Goal: Task Accomplishment & Management: Complete application form

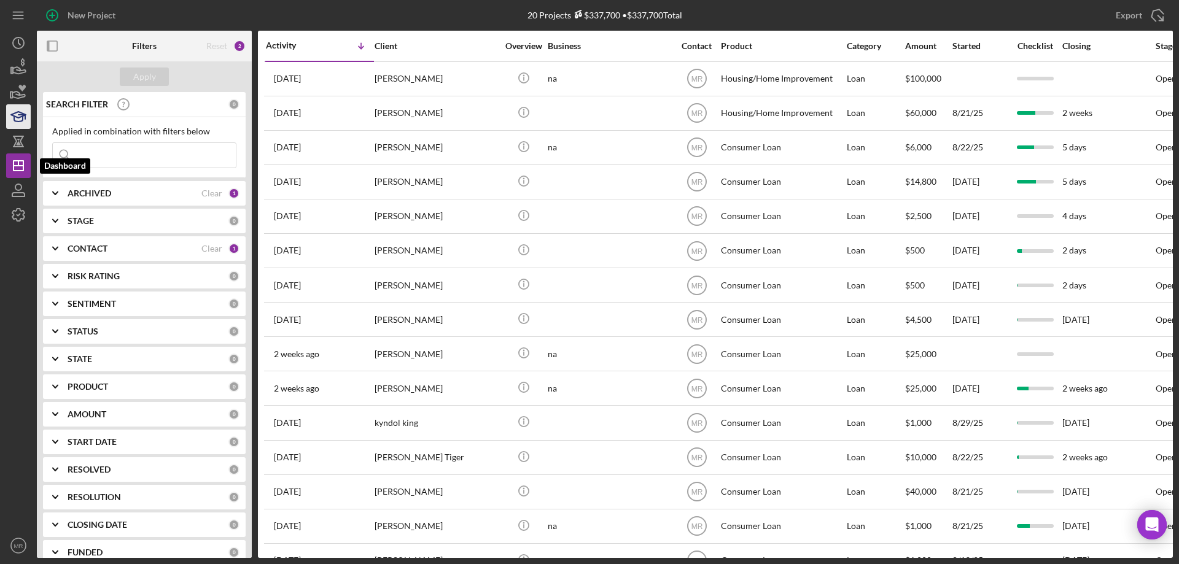
click at [17, 118] on icon "button" at bounding box center [18, 116] width 31 height 31
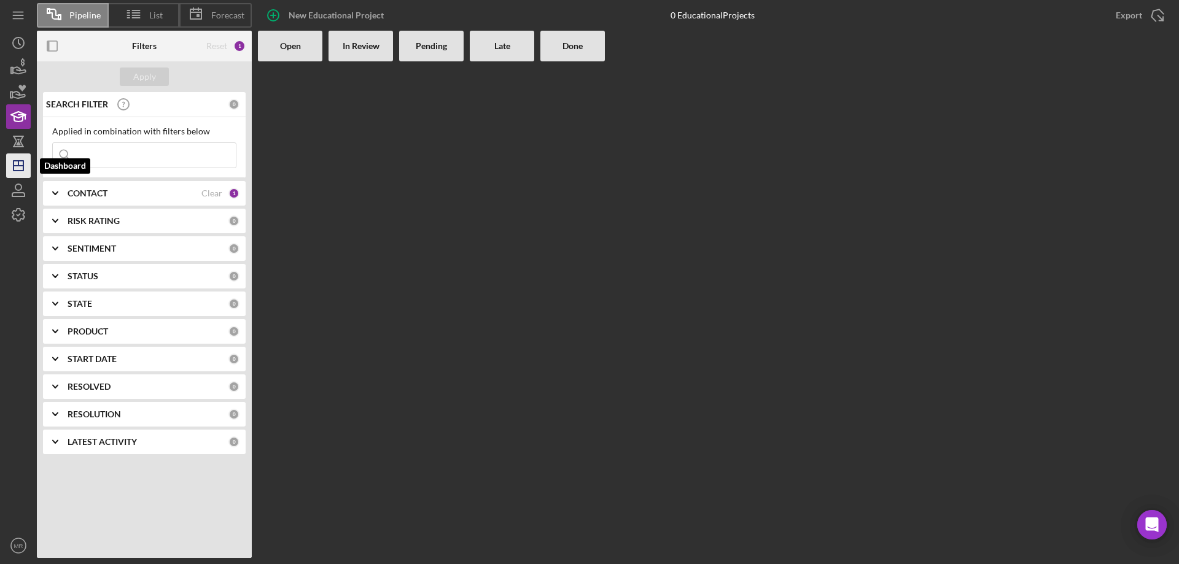
click at [16, 164] on icon "Icon/Dashboard" at bounding box center [18, 165] width 31 height 31
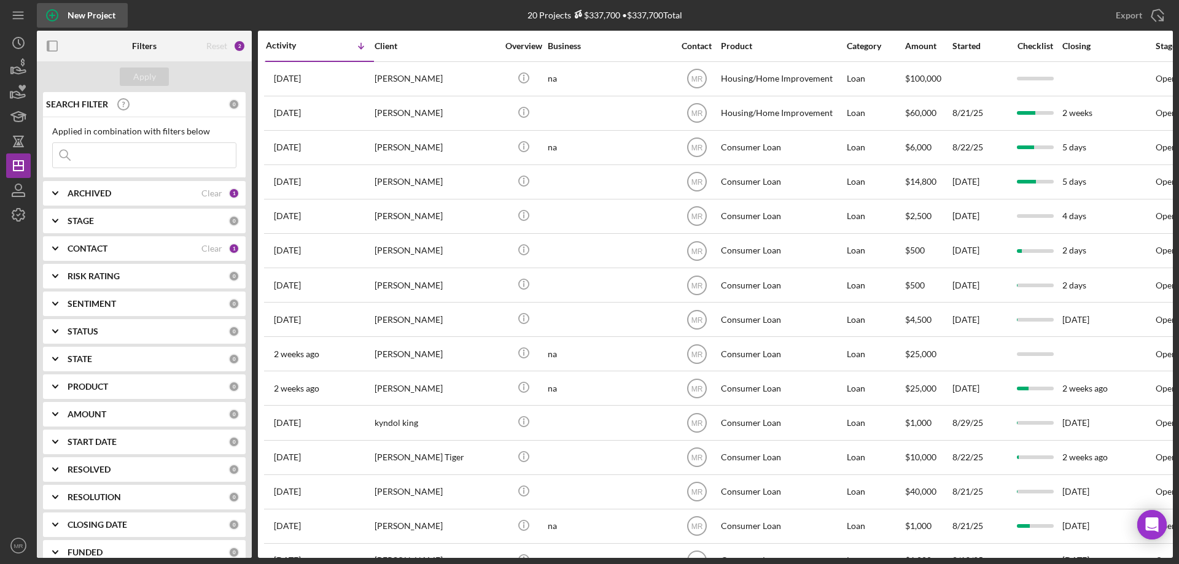
click at [50, 16] on icon "button" at bounding box center [52, 15] width 31 height 31
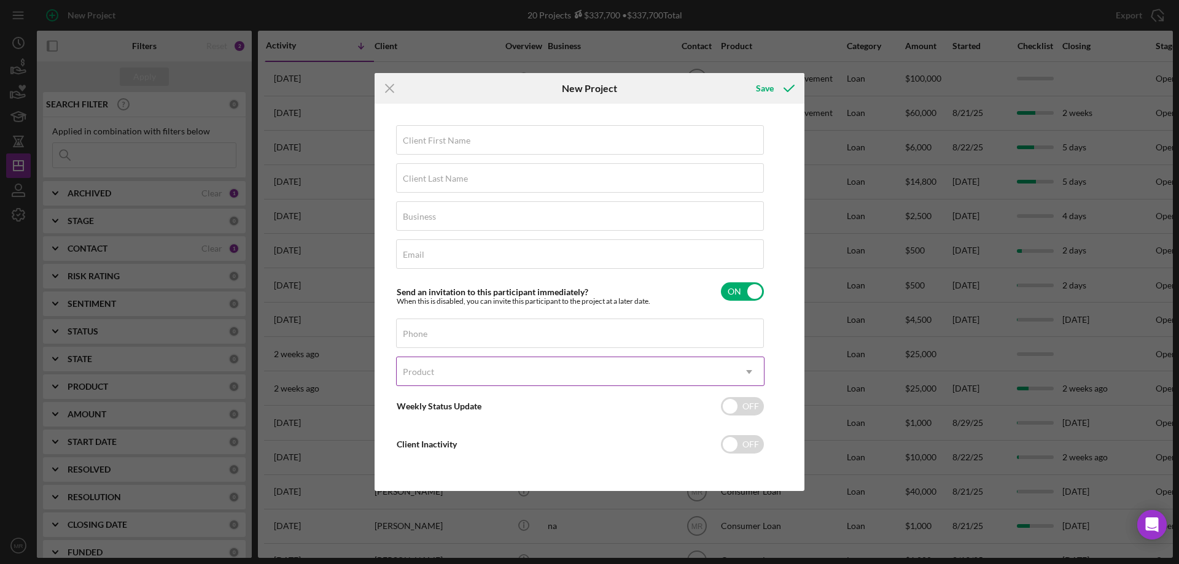
click at [561, 373] on div "Product" at bounding box center [566, 372] width 338 height 28
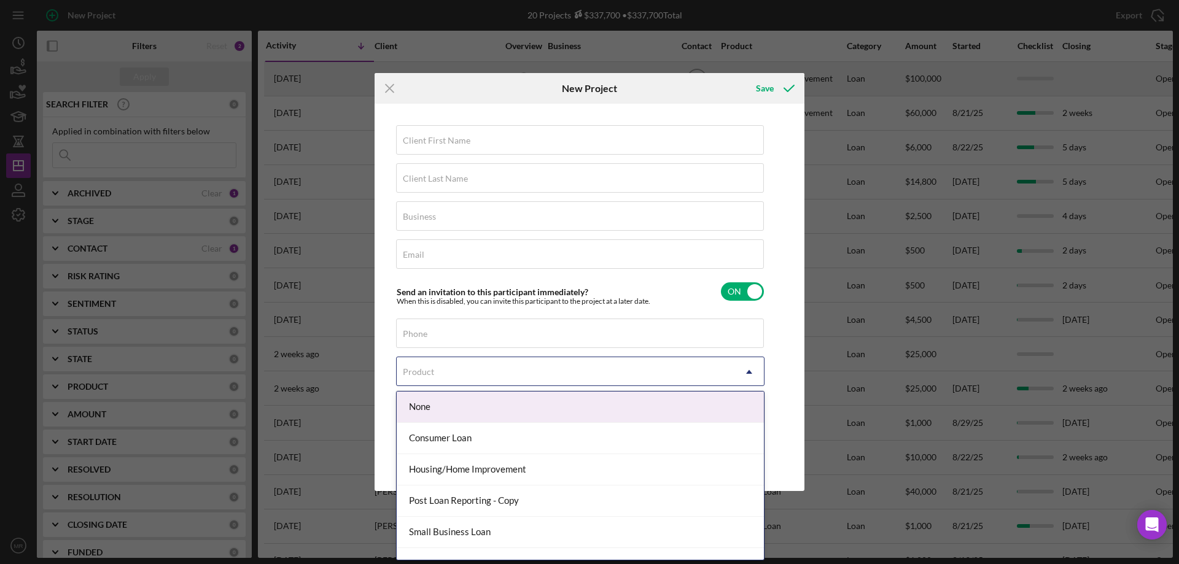
click at [386, 85] on line at bounding box center [389, 89] width 8 height 8
